Goal: Task Accomplishment & Management: Use online tool/utility

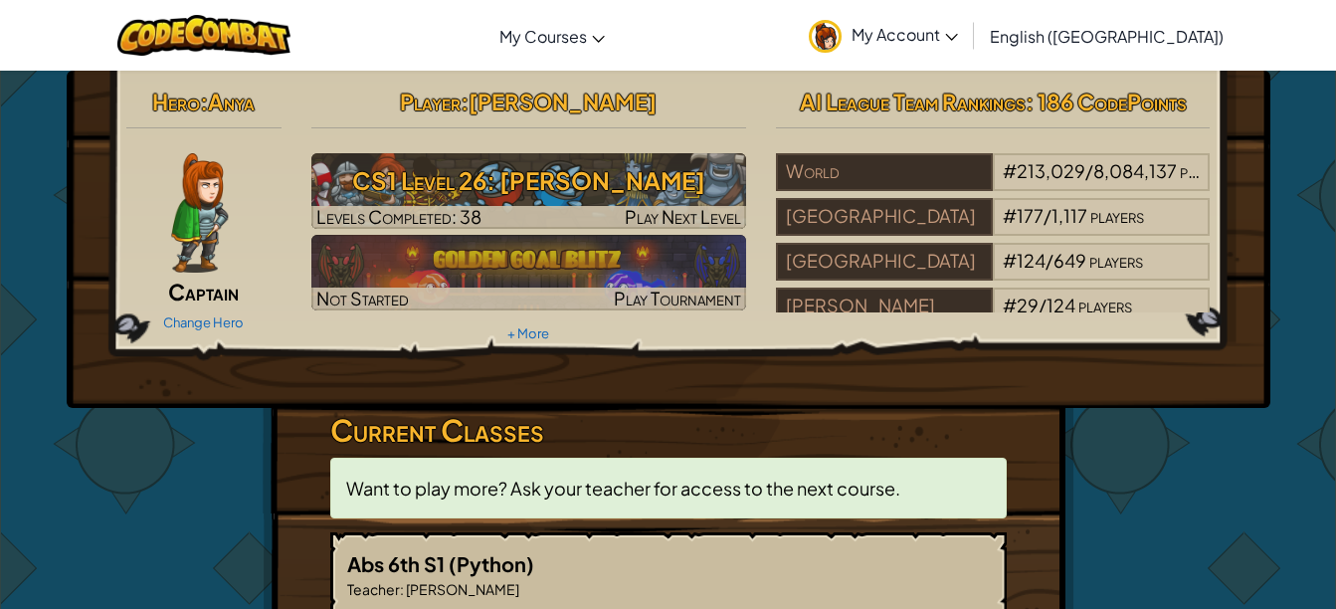
click at [442, 169] on h3 "CS1 Level 26: [PERSON_NAME]" at bounding box center [528, 180] width 435 height 45
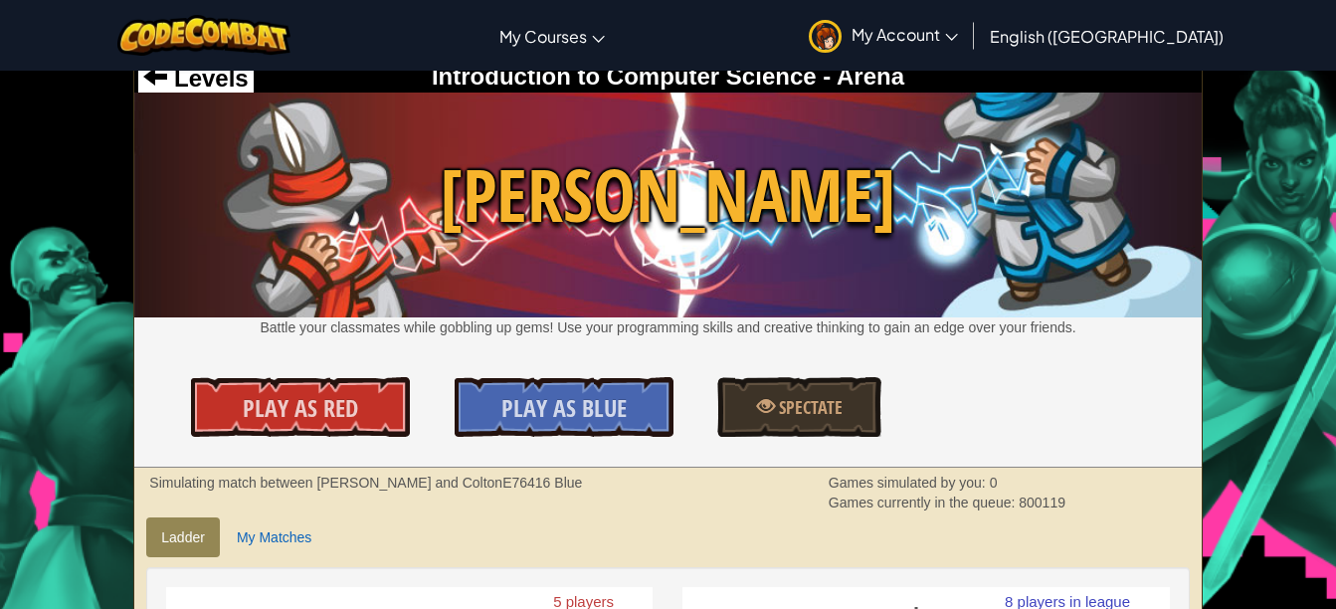
scroll to position [14, 0]
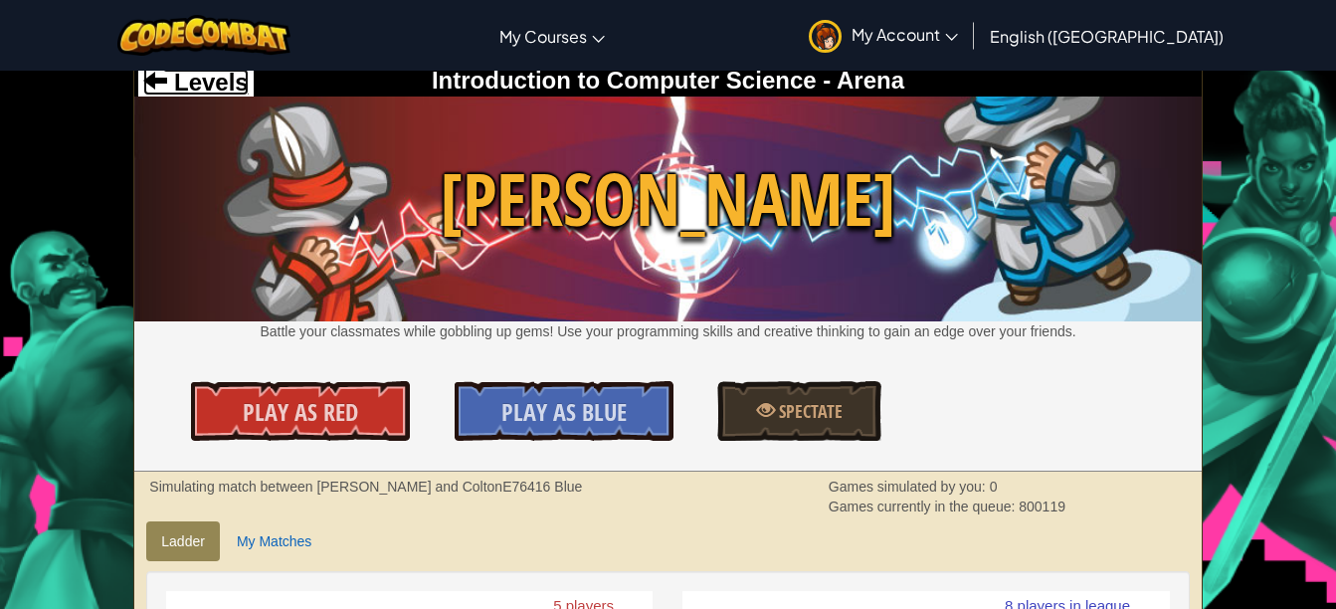
click at [225, 73] on span "Levels" at bounding box center [207, 82] width 81 height 27
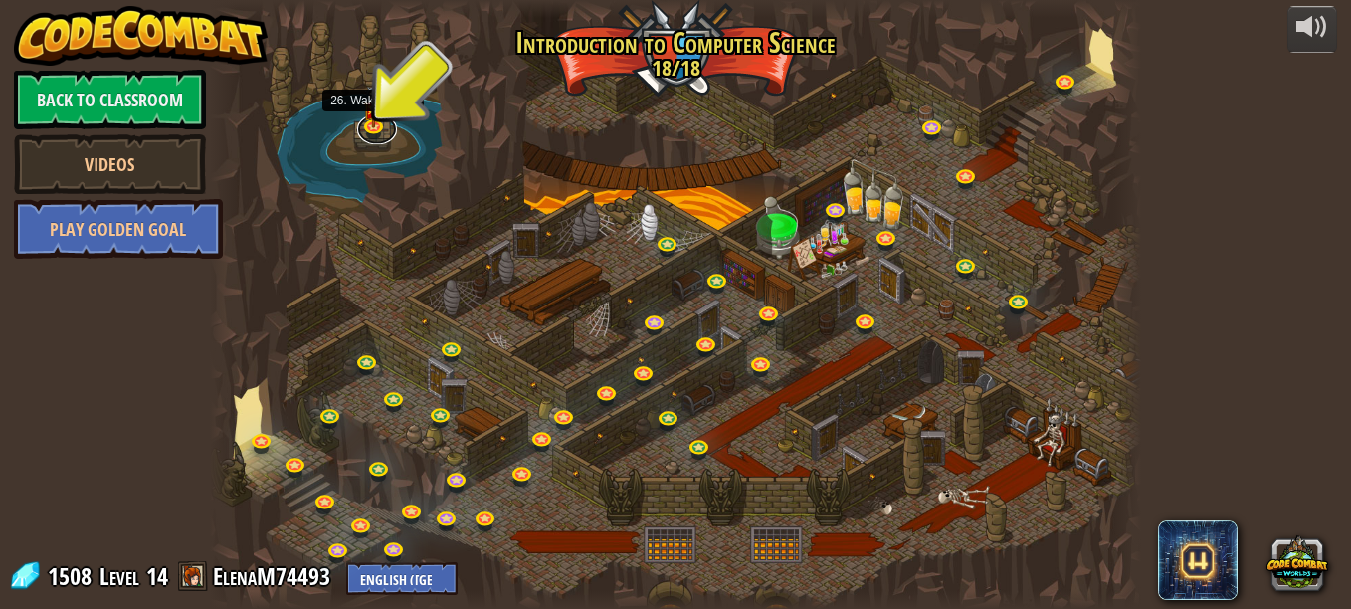
click at [366, 132] on link at bounding box center [377, 129] width 40 height 30
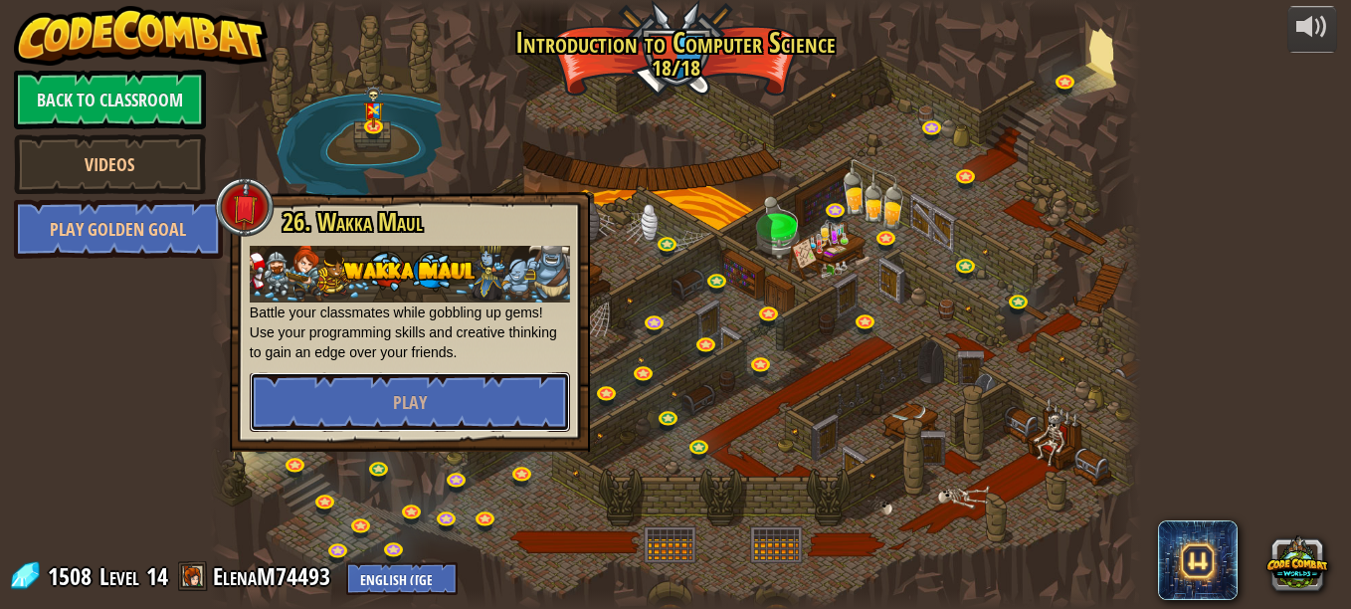
click at [521, 405] on button "Play" at bounding box center [410, 402] width 320 height 60
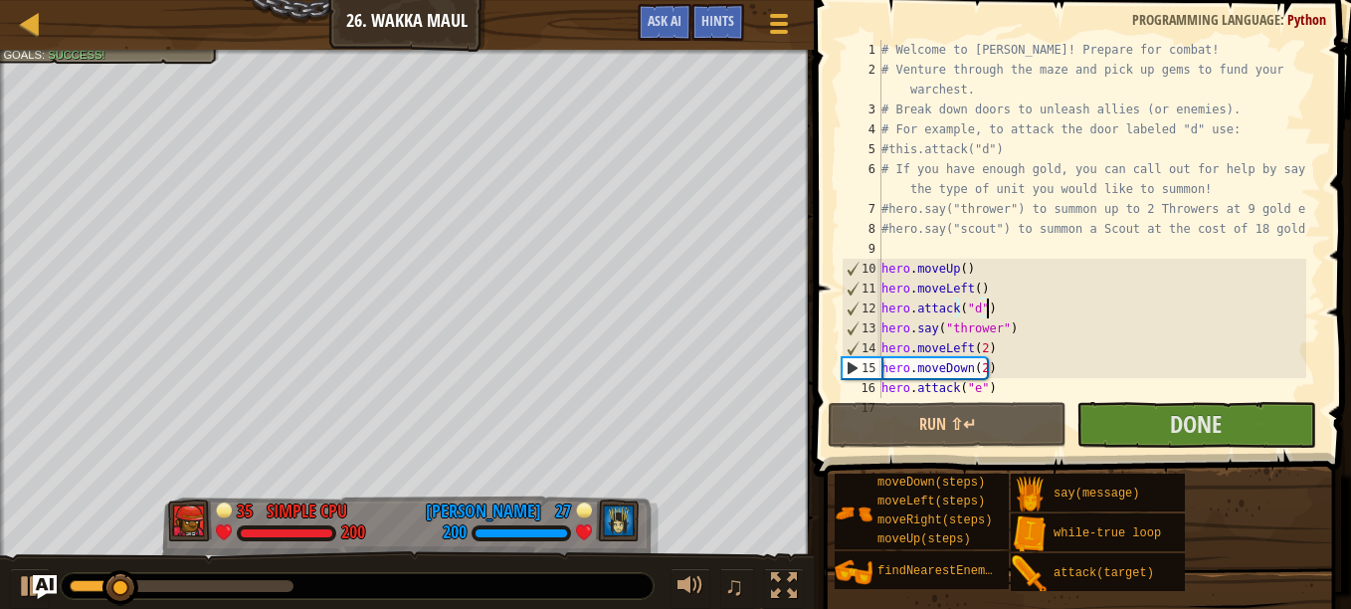
click at [1004, 300] on div "# Welcome to [PERSON_NAME]! Prepare for combat! # Venture through the maze and …" at bounding box center [1091, 239] width 429 height 398
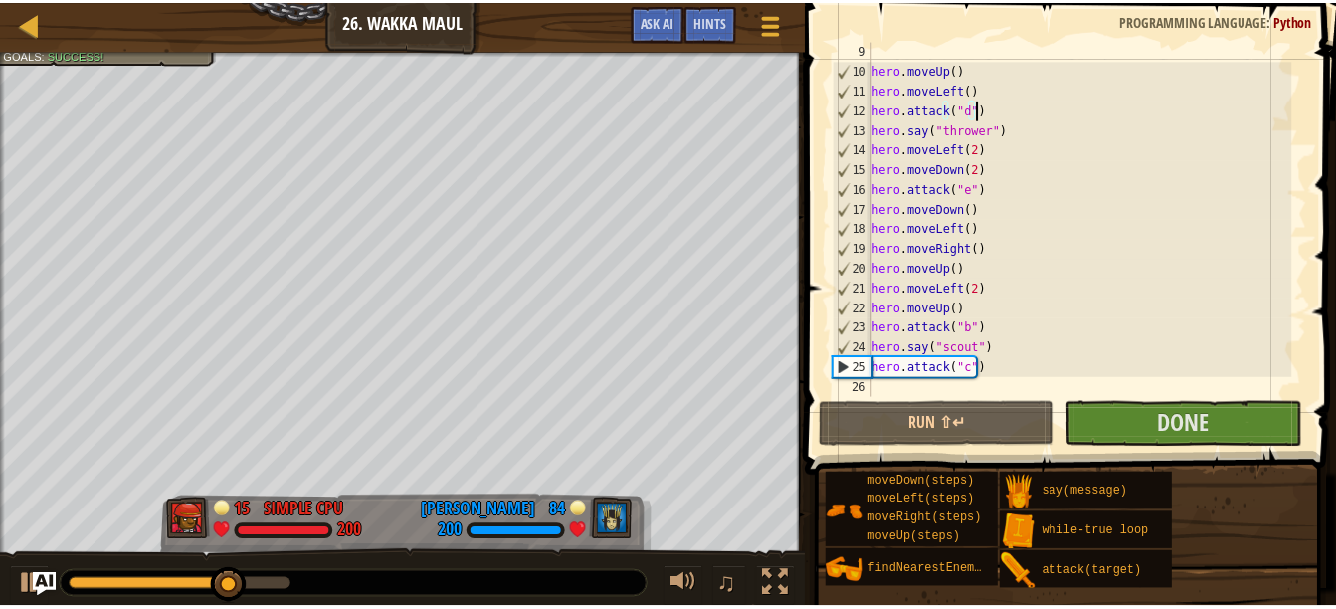
scroll to position [199, 0]
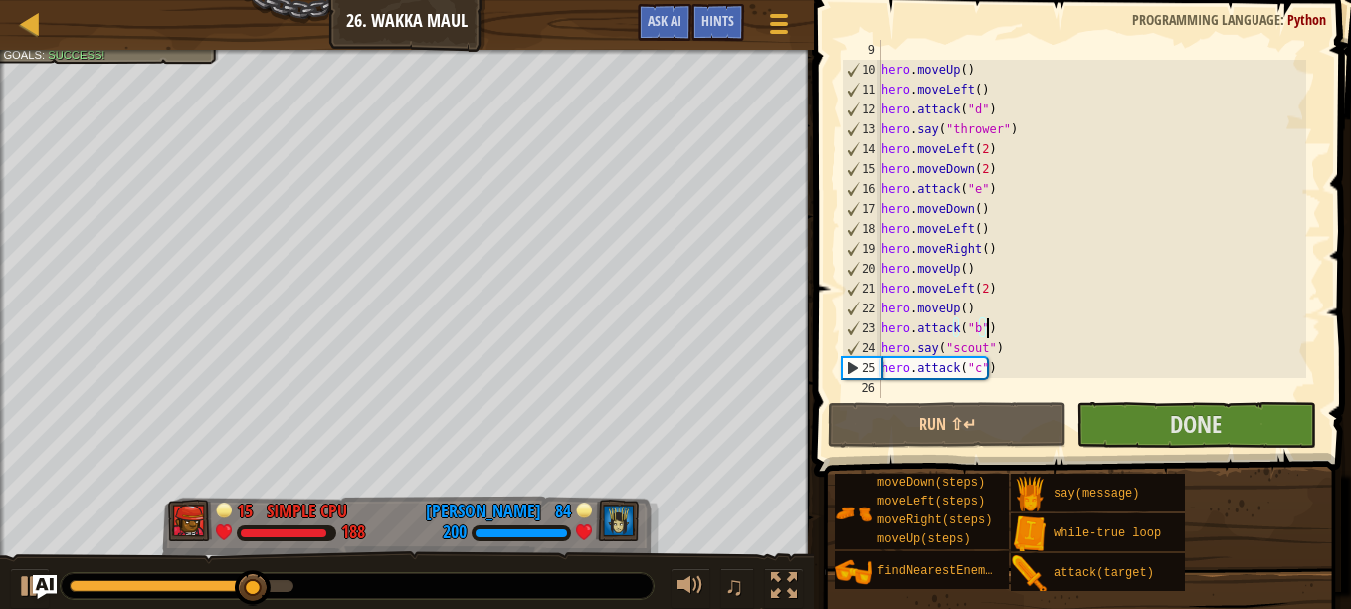
click at [1138, 331] on div "hero . moveUp ( ) hero . moveLeft ( ) hero . attack ( "d" ) hero . say ( "throw…" at bounding box center [1091, 239] width 429 height 398
type textarea "hero.attack("b")"
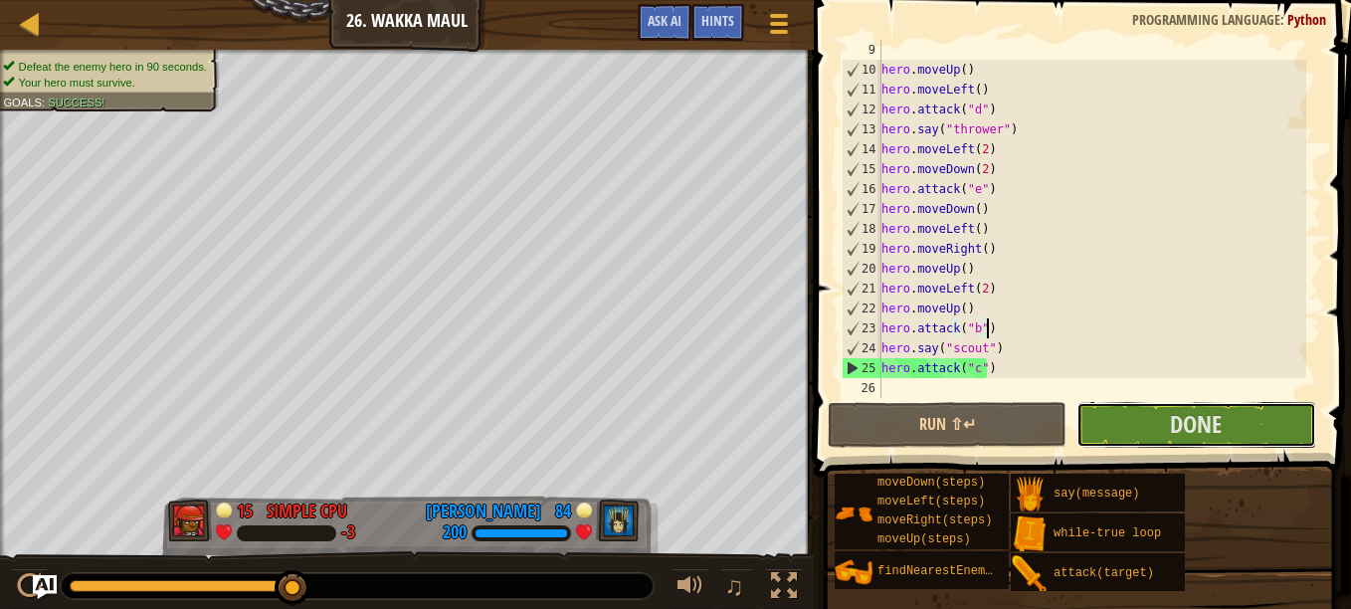
click at [1189, 434] on span "Done" at bounding box center [1196, 424] width 52 height 32
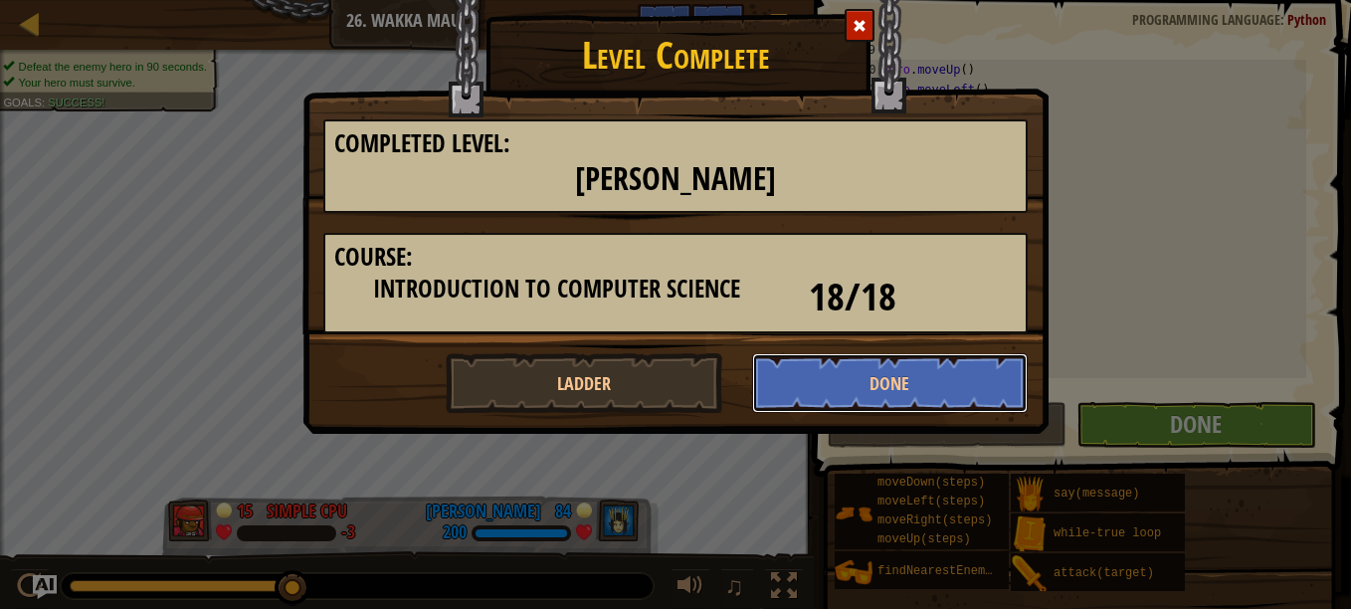
drag, startPoint x: 936, startPoint y: 391, endPoint x: 907, endPoint y: 385, distance: 29.5
drag, startPoint x: 907, startPoint y: 385, endPoint x: 875, endPoint y: 381, distance: 32.1
click at [875, 381] on button "Done" at bounding box center [890, 383] width 277 height 60
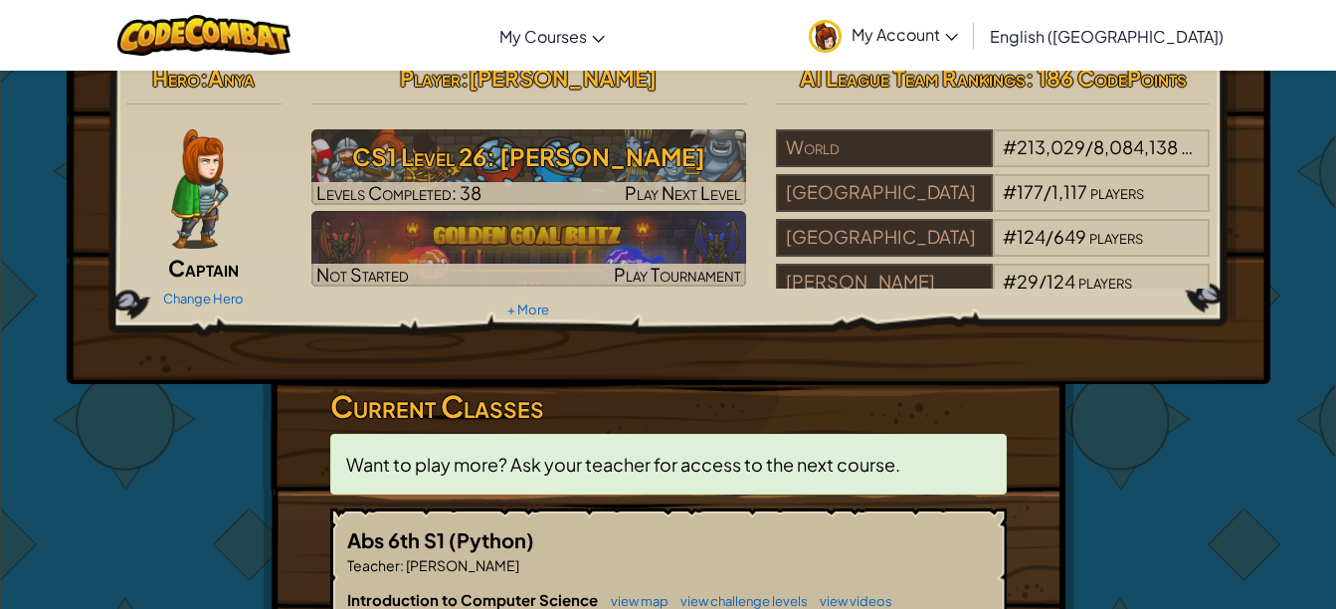
scroll to position [16, 0]
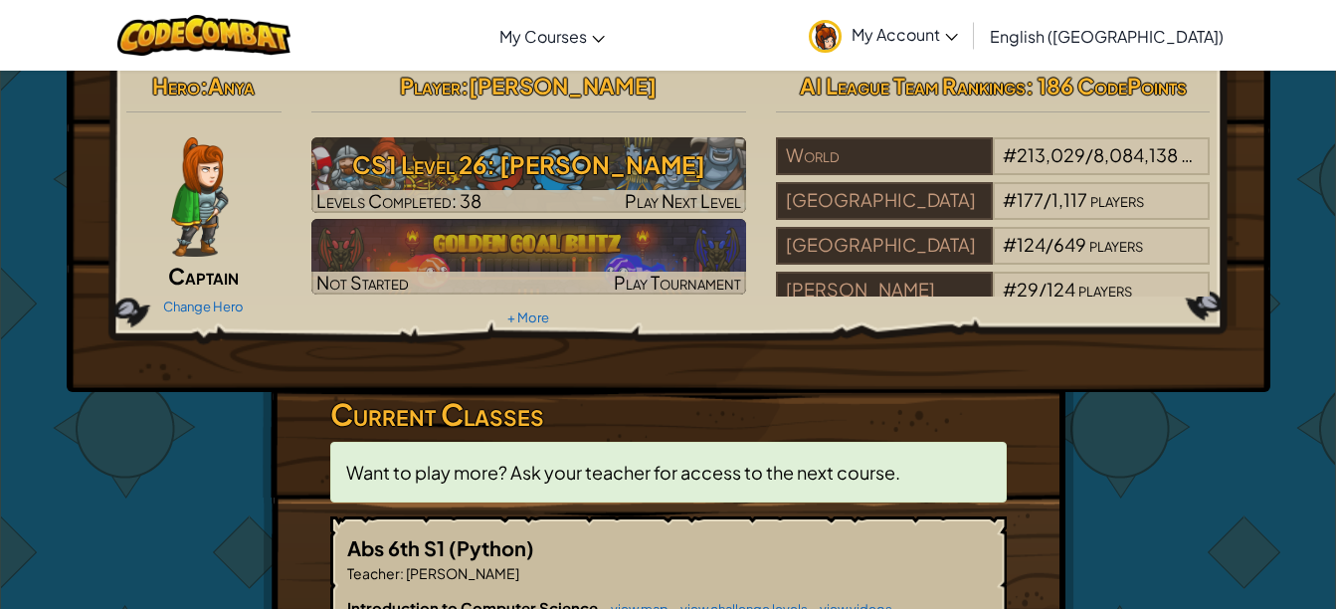
click at [701, 157] on h3 "CS1 Level 26: [PERSON_NAME]" at bounding box center [528, 164] width 435 height 45
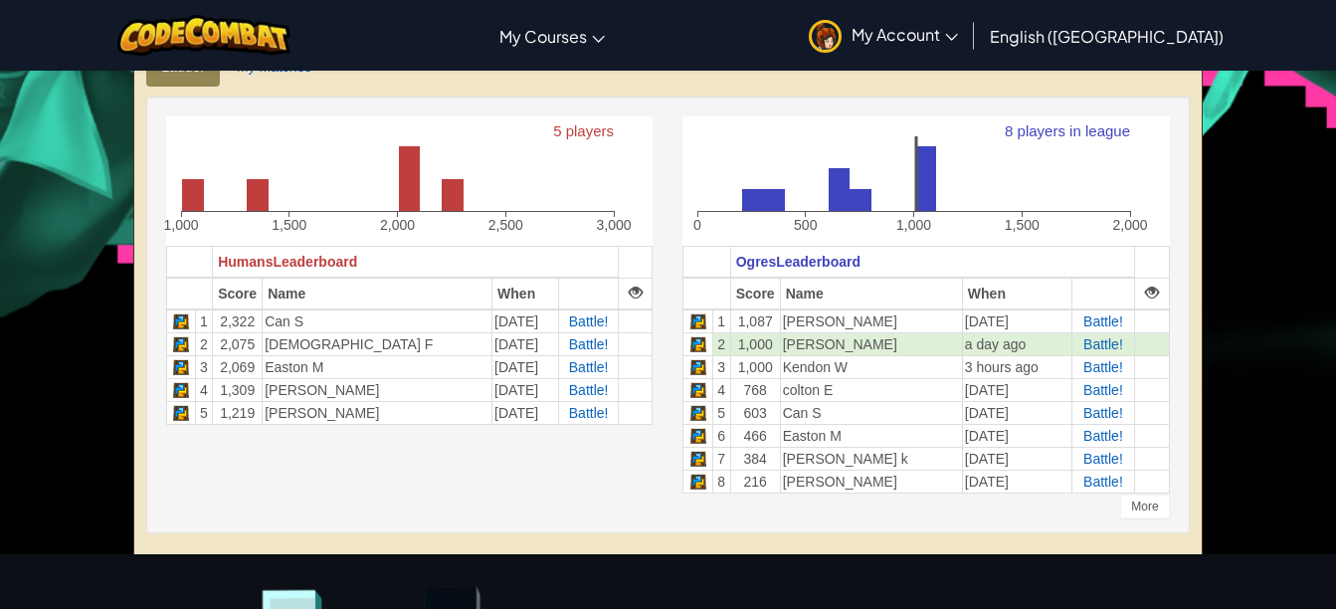
scroll to position [492, 0]
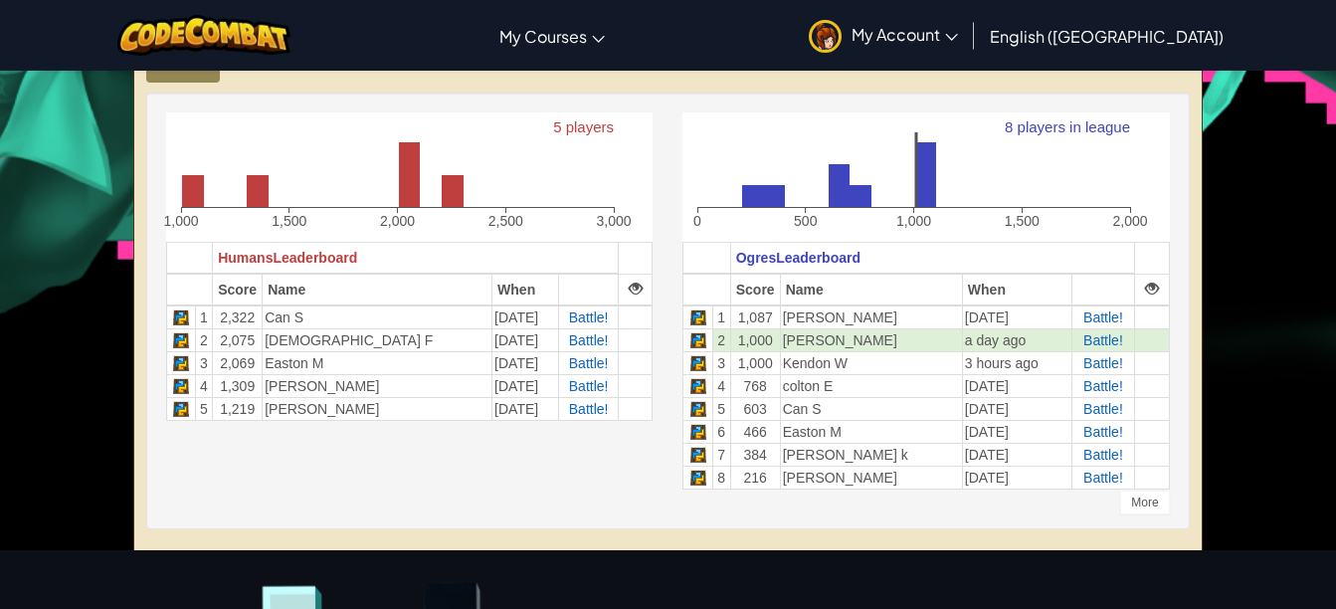
click at [1156, 507] on div "More" at bounding box center [1144, 502] width 49 height 24
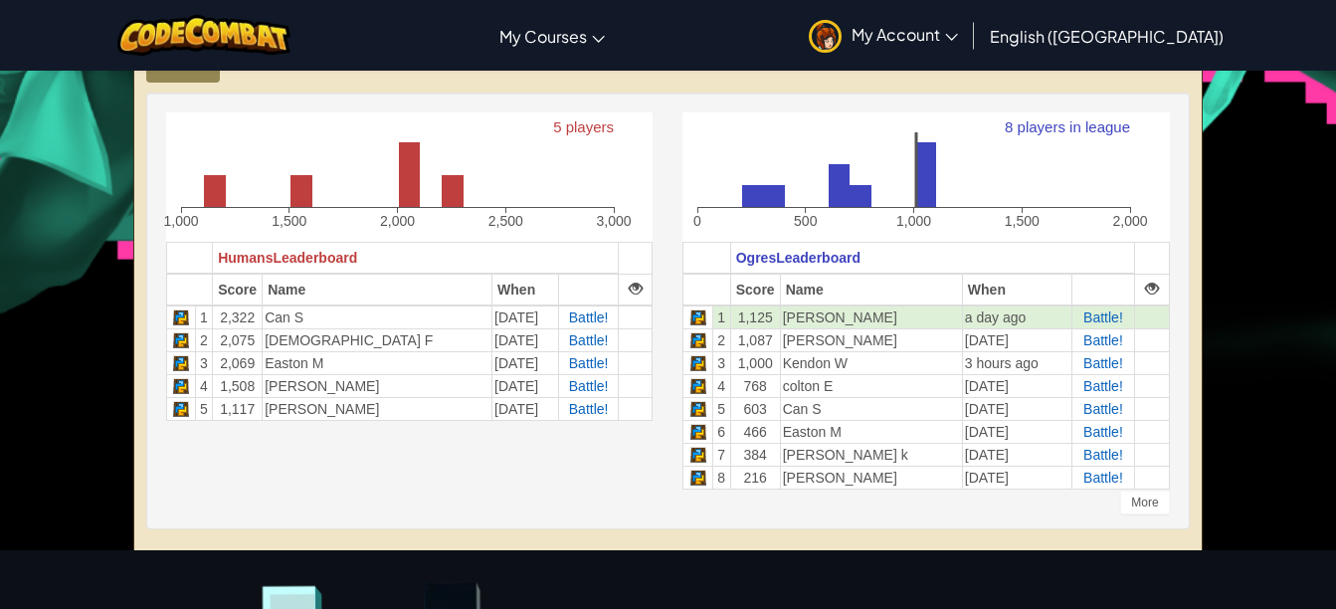
click at [1163, 500] on div "More" at bounding box center [1144, 502] width 49 height 24
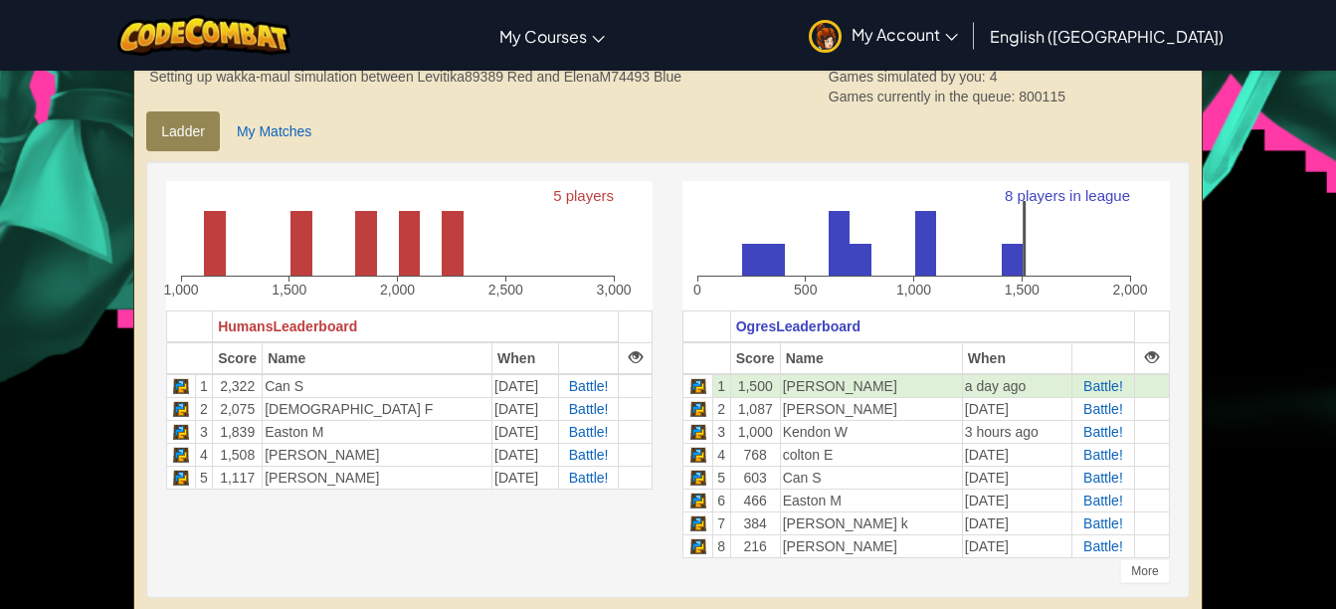
scroll to position [455, 0]
